Goal: Find specific page/section: Find specific page/section

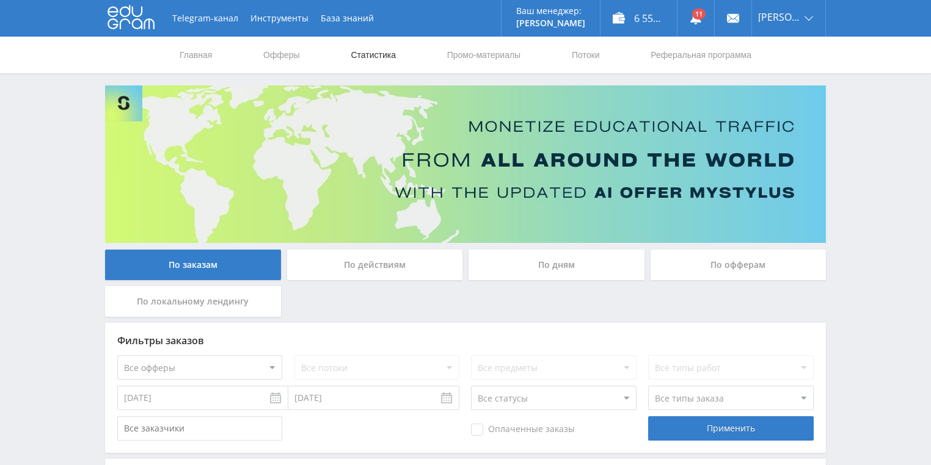
scroll to position [98, 0]
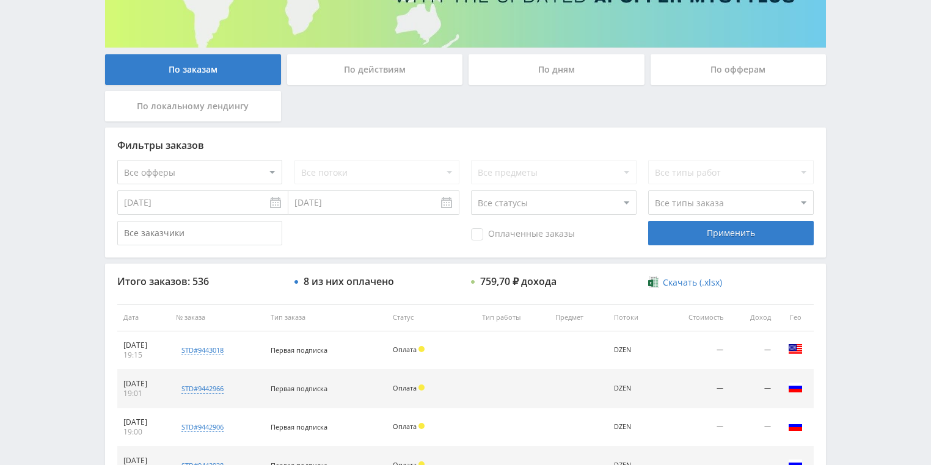
click at [329, 76] on div "По действиям" at bounding box center [375, 69] width 176 height 31
click at [0, 0] on input "По действиям" at bounding box center [0, 0] width 0 height 0
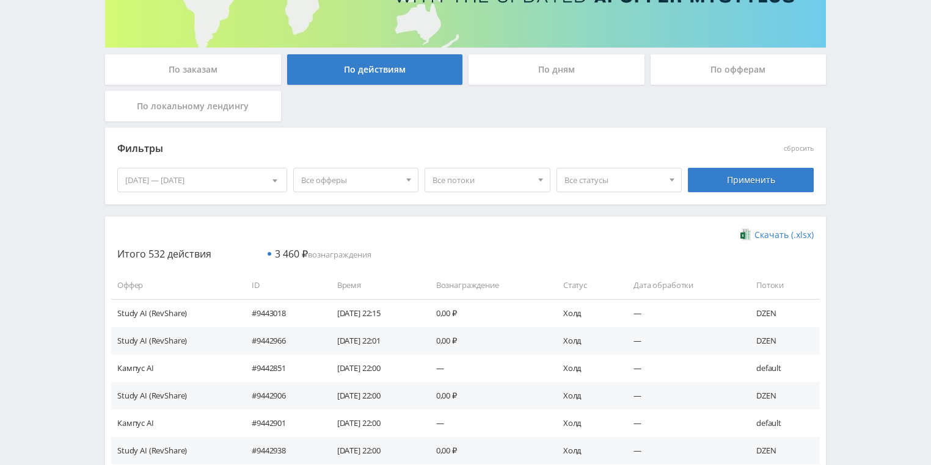
click at [514, 81] on div "По дням" at bounding box center [557, 69] width 176 height 31
click at [0, 0] on input "По дням" at bounding box center [0, 0] width 0 height 0
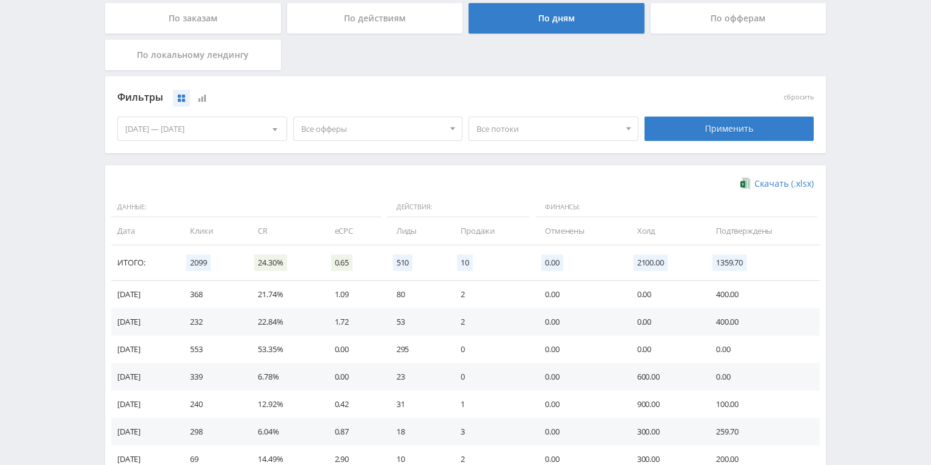
scroll to position [293, 0]
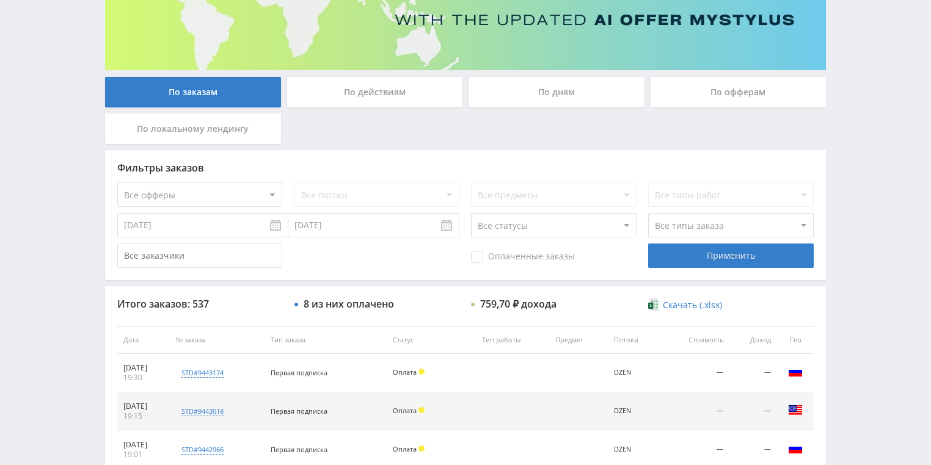
scroll to position [244, 0]
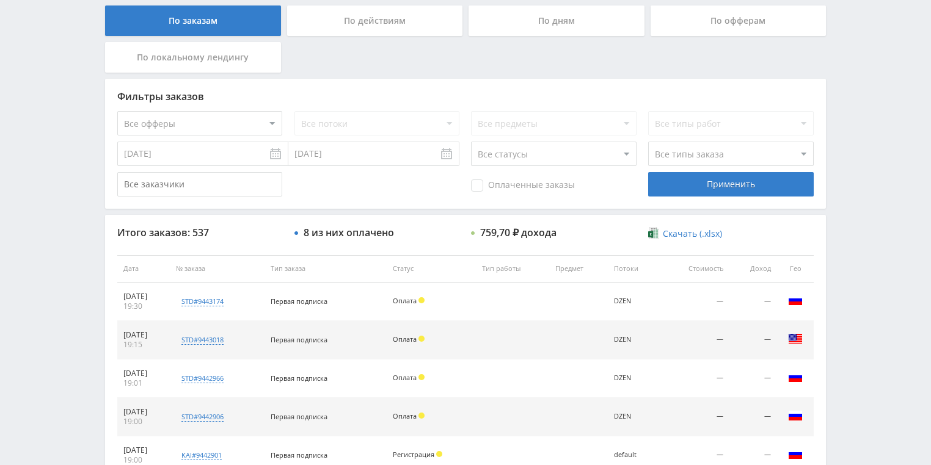
click at [361, 22] on div "По действиям" at bounding box center [375, 20] width 176 height 31
click at [0, 0] on input "По действиям" at bounding box center [0, 0] width 0 height 0
